Goal: Task Accomplishment & Management: Complete application form

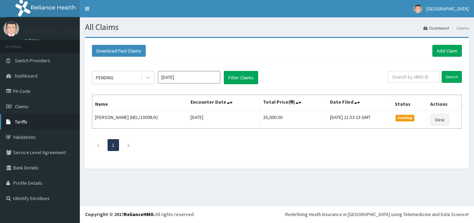
click at [35, 121] on link "Tariffs" at bounding box center [40, 121] width 80 height 15
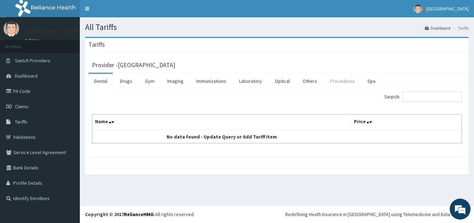
click at [339, 79] on link "Procedures" at bounding box center [343, 81] width 36 height 15
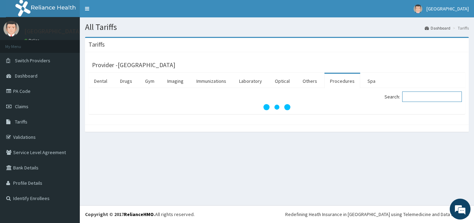
click at [427, 99] on input "Search:" at bounding box center [433, 96] width 60 height 10
type input "g"
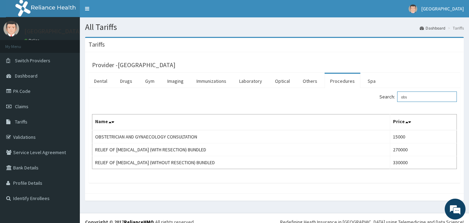
type input "obs"
click at [19, 108] on span "Claims" at bounding box center [22, 106] width 14 height 6
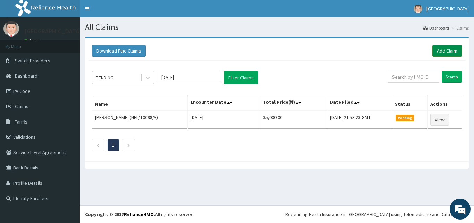
click at [450, 53] on link "Add Claim" at bounding box center [448, 51] width 30 height 12
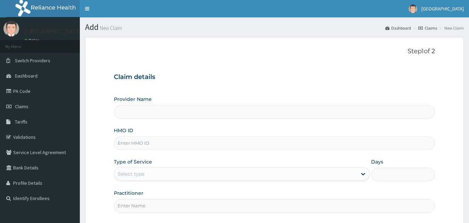
click at [143, 140] on div "Provider Name HMO ID Type of Service Select type Days Practitioner" at bounding box center [275, 154] width 322 height 117
click at [143, 140] on input "HMO ID" at bounding box center [275, 143] width 322 height 14
paste input "OHT/10953/C"
type input "OHT/10953/C"
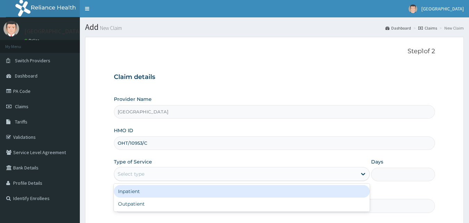
type input "Peaceful Health Hospital"
drag, startPoint x: 204, startPoint y: 176, endPoint x: 218, endPoint y: 201, distance: 29.2
click at [218, 181] on div "option Inpatient focused, 1 of 2. 2 results available. Use Up and Down to choos…" at bounding box center [242, 174] width 256 height 14
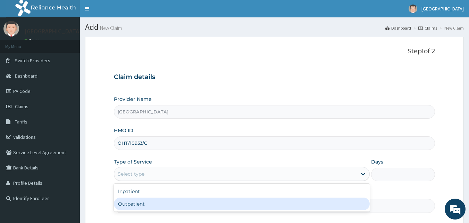
click at [218, 201] on div "Outpatient" at bounding box center [242, 203] width 256 height 13
type input "1"
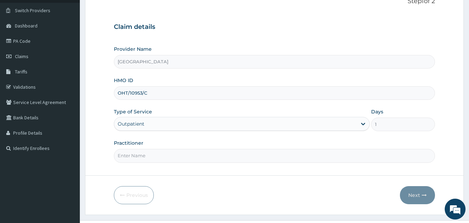
scroll to position [57, 0]
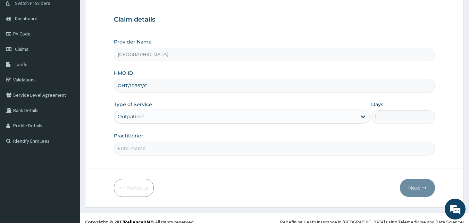
click at [319, 143] on input "Practitioner" at bounding box center [275, 148] width 322 height 14
type input "DR. ADENIYI"
click at [409, 184] on button "Next" at bounding box center [417, 188] width 35 height 18
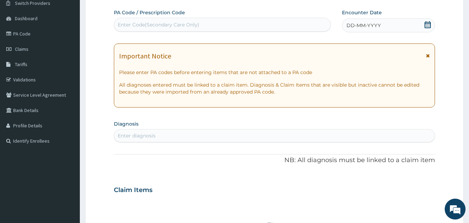
scroll to position [0, 0]
click at [239, 26] on div "Enter Code(Secondary Care Only)" at bounding box center [222, 24] width 217 height 11
paste input "PA/134995"
type input "PA/134995"
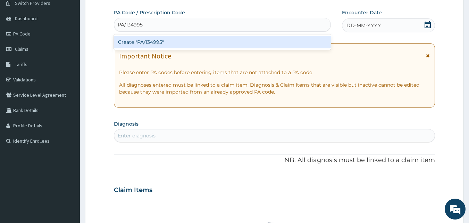
drag, startPoint x: 222, startPoint y: 36, endPoint x: 223, endPoint y: 40, distance: 4.6
click at [223, 40] on div "Create "PA/134995"" at bounding box center [222, 42] width 217 height 13
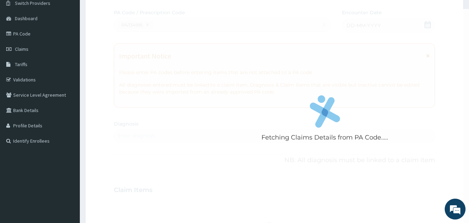
click at [223, 40] on div "Fetching Claims Details from PA Code....." at bounding box center [325, 120] width 422 height 223
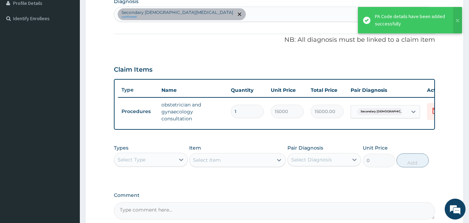
scroll to position [247, 0]
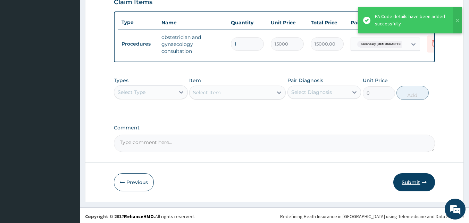
click at [424, 184] on icon "button" at bounding box center [424, 182] width 5 height 5
